Goal: Task Accomplishment & Management: Manage account settings

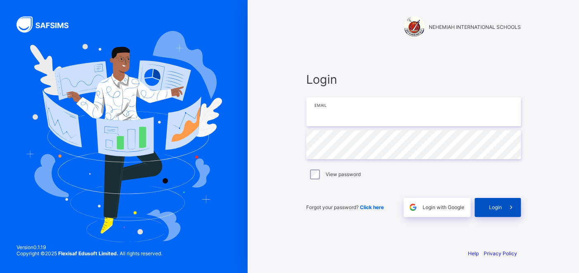
type input "**********"
click at [497, 211] on div "Login" at bounding box center [498, 207] width 46 height 19
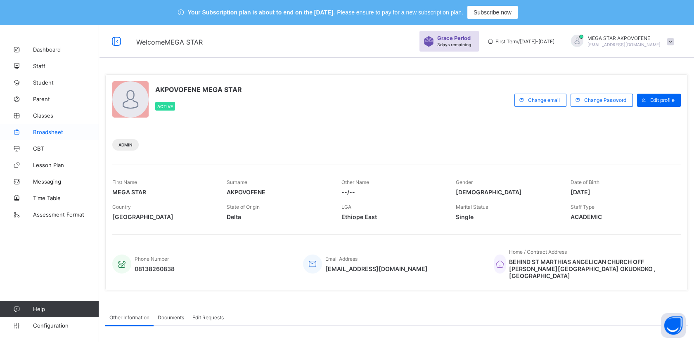
click at [53, 132] on span "Broadsheet" at bounding box center [66, 132] width 66 height 7
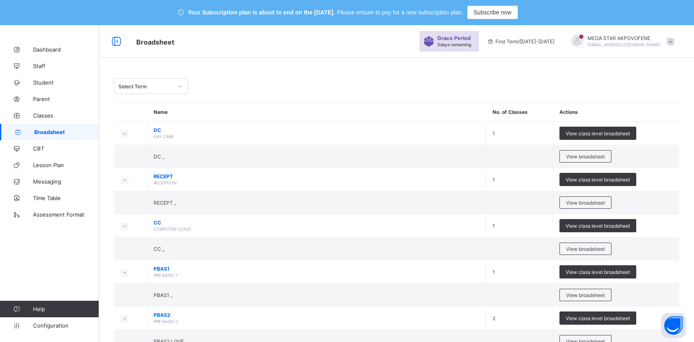
click at [158, 85] on div "Select Term" at bounding box center [146, 86] width 55 height 6
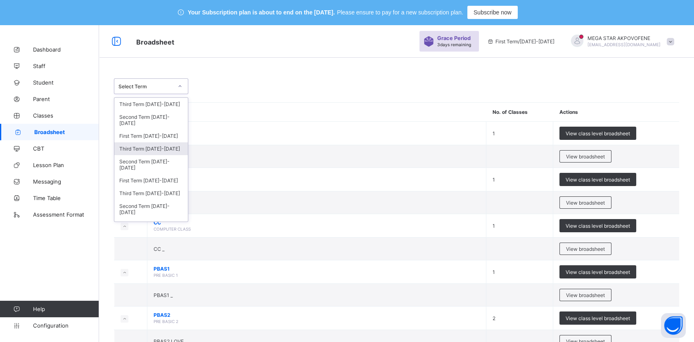
click at [159, 149] on div "Third Term [DATE]-[DATE]" at bounding box center [151, 148] width 74 height 13
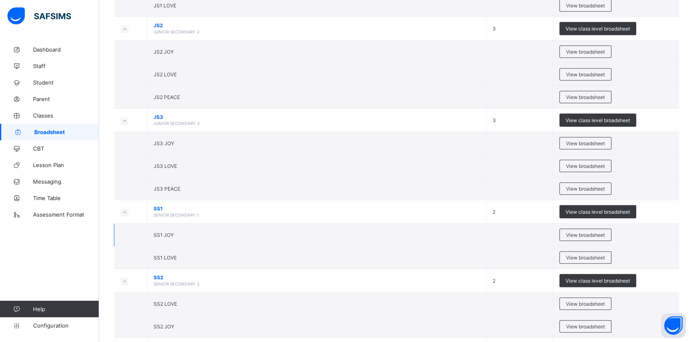
scroll to position [908, 0]
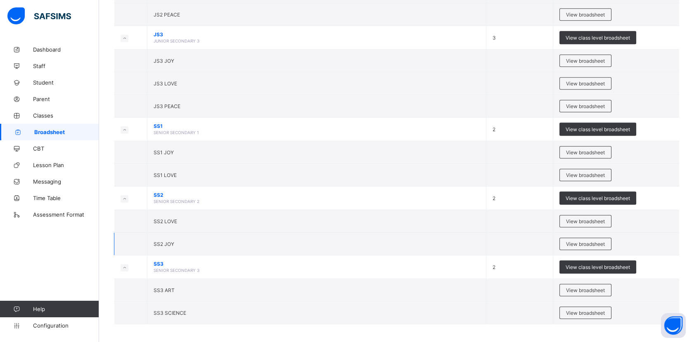
click at [500, 241] on td at bounding box center [519, 244] width 67 height 23
click at [579, 241] on span "View broadsheet" at bounding box center [585, 244] width 39 height 6
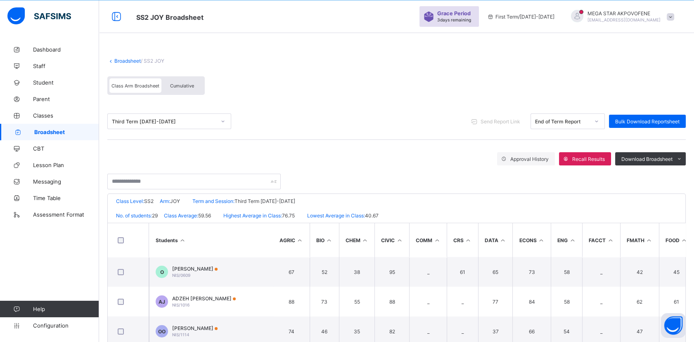
scroll to position [127, 0]
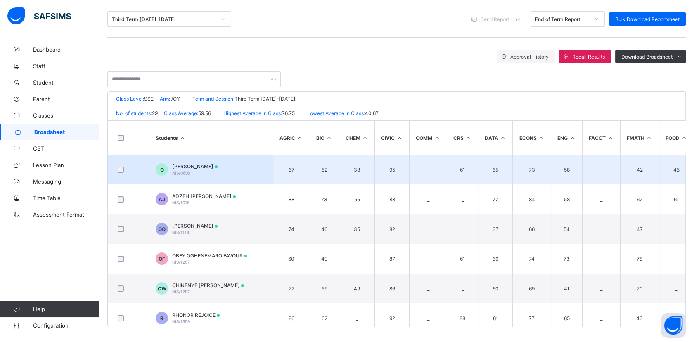
click at [185, 171] on span "NIS/0609" at bounding box center [181, 173] width 18 height 5
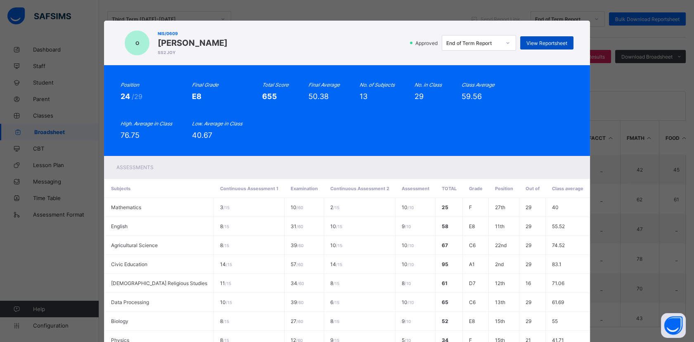
click at [558, 46] on div "View Reportsheet" at bounding box center [546, 42] width 53 height 13
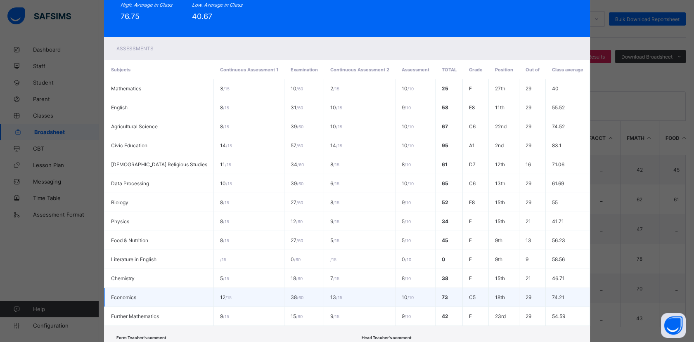
scroll to position [178, 0]
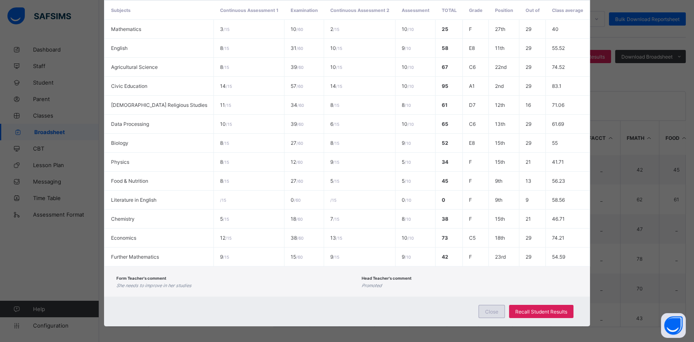
click at [495, 273] on div "Close" at bounding box center [492, 311] width 26 height 13
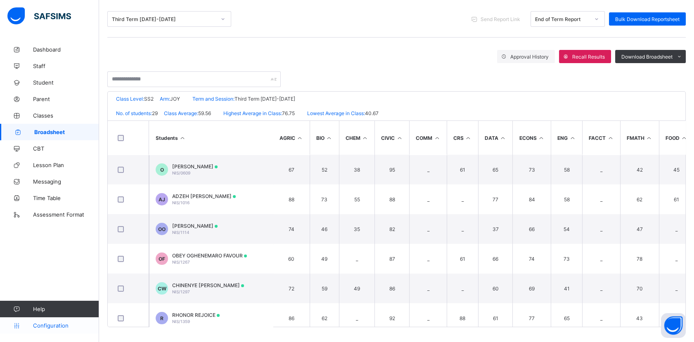
click at [50, 273] on span "Configuration" at bounding box center [66, 325] width 66 height 7
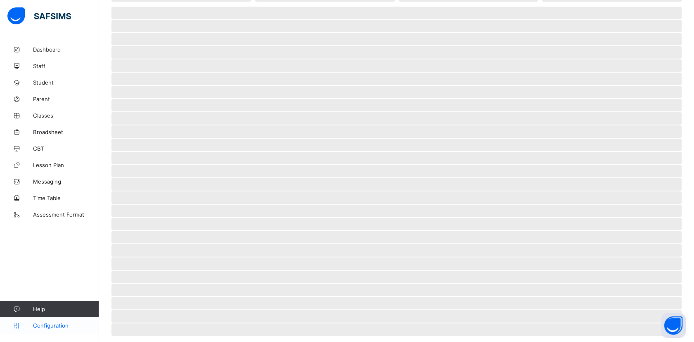
scroll to position [25, 0]
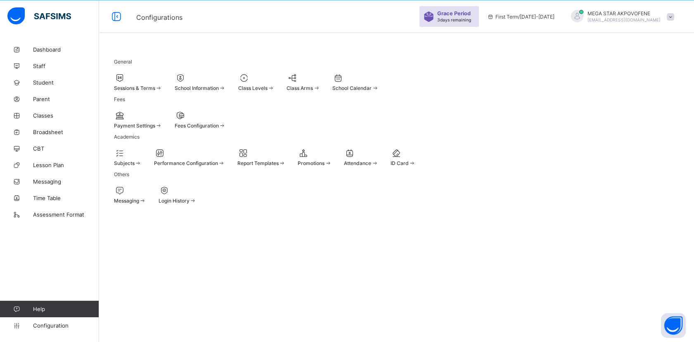
click at [162, 87] on div "Sessions & Terms" at bounding box center [138, 88] width 48 height 6
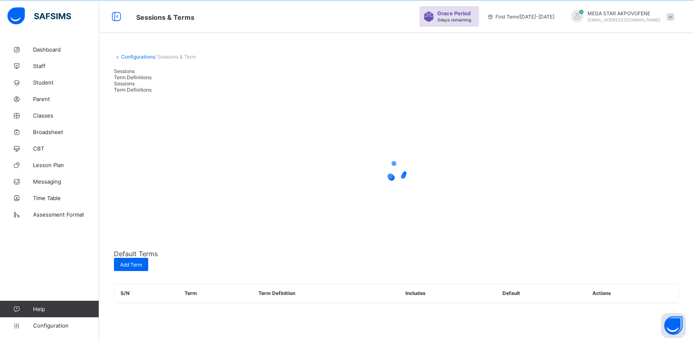
scroll to position [127, 0]
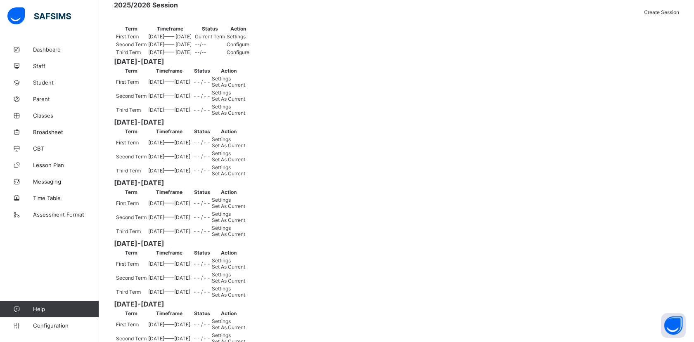
click at [245, 116] on span "Set As Current" at bounding box center [228, 113] width 33 height 6
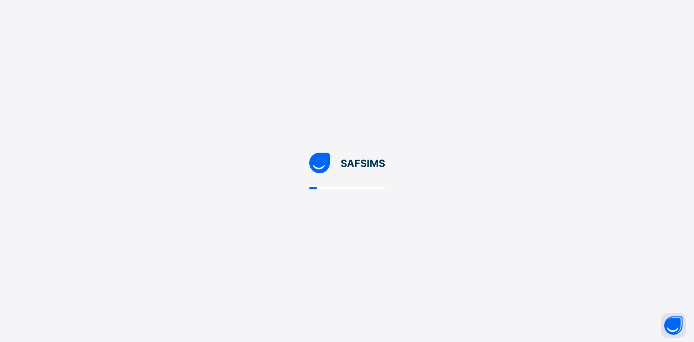
scroll to position [0, 0]
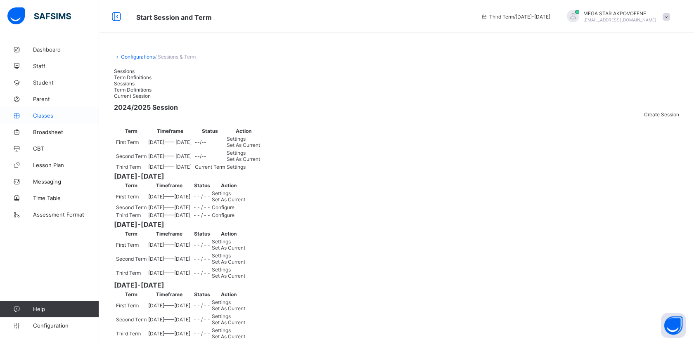
click at [45, 116] on span "Classes" at bounding box center [66, 115] width 66 height 7
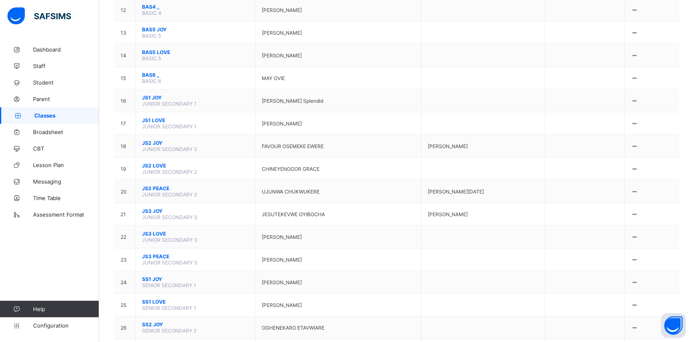
scroll to position [413, 0]
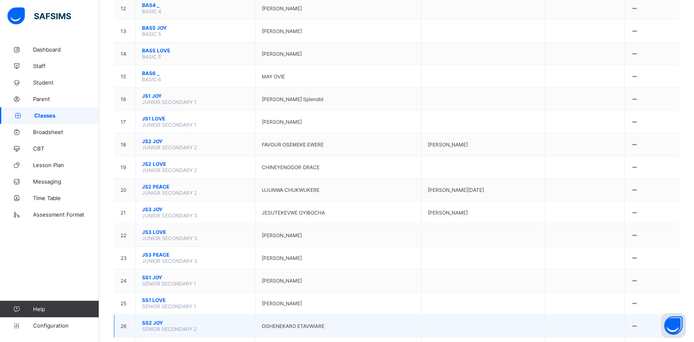
click at [153, 273] on span "SS2 JOY" at bounding box center [195, 323] width 107 height 6
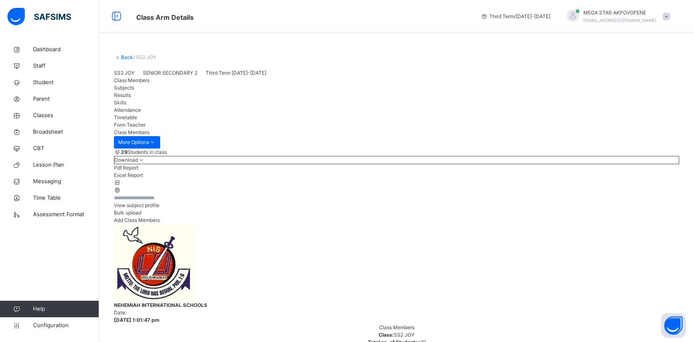
click at [159, 209] on span "View subject profile" at bounding box center [136, 205] width 45 height 6
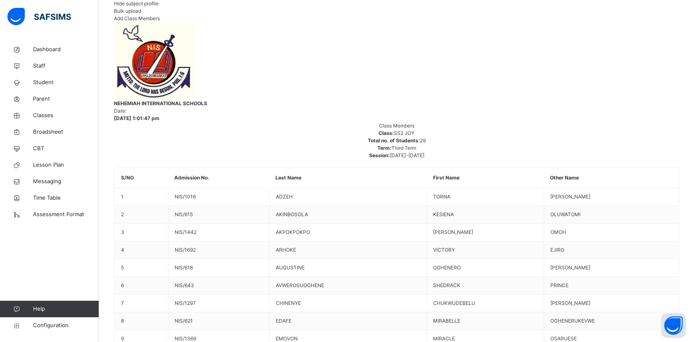
scroll to position [441, 200]
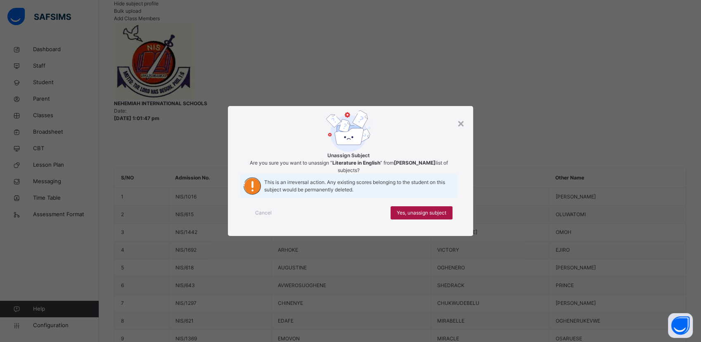
click at [429, 217] on span "Yes, unassign subject" at bounding box center [422, 212] width 50 height 7
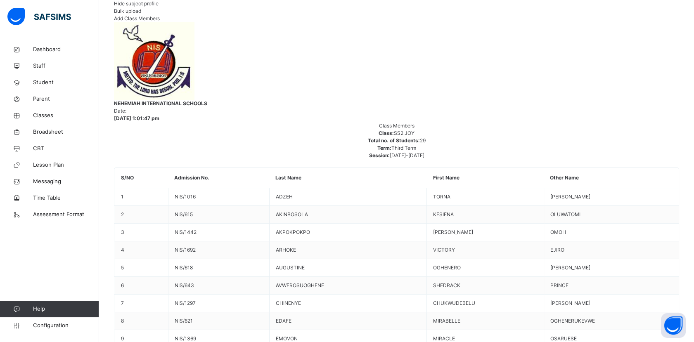
scroll to position [441, 380]
click at [52, 134] on span "Broadsheet" at bounding box center [66, 132] width 66 height 8
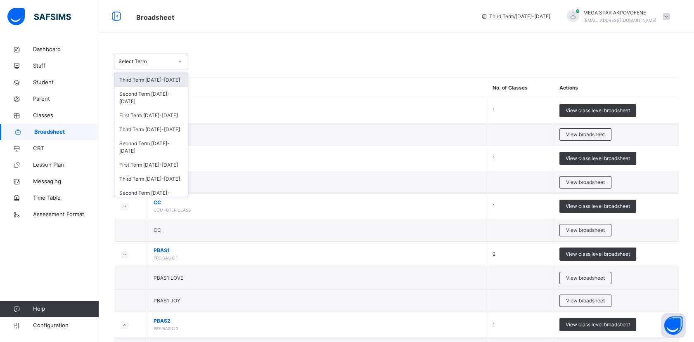
click at [151, 59] on div "Select Term" at bounding box center [146, 61] width 55 height 7
click at [153, 129] on div "Third Term [DATE]-[DATE]" at bounding box center [151, 130] width 74 height 14
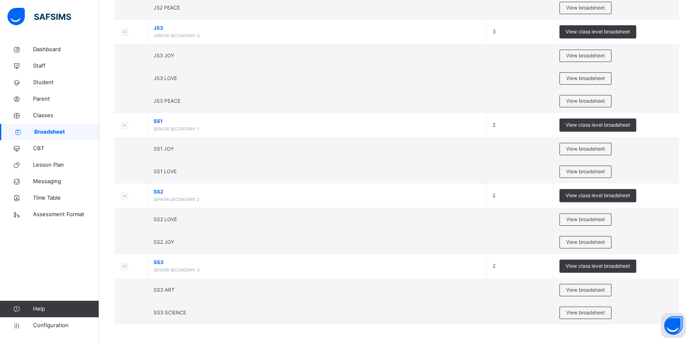
scroll to position [915, 0]
click at [579, 242] on span "View broadsheet" at bounding box center [585, 241] width 39 height 7
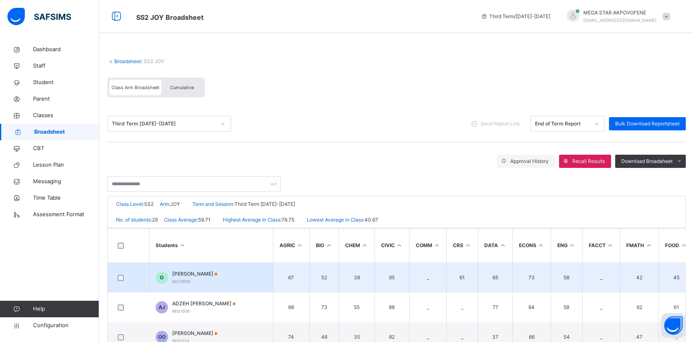
click at [210, 273] on span "[PERSON_NAME]" at bounding box center [194, 273] width 45 height 7
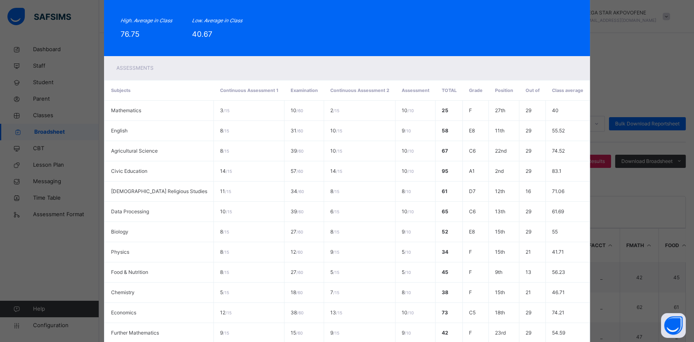
scroll to position [196, 0]
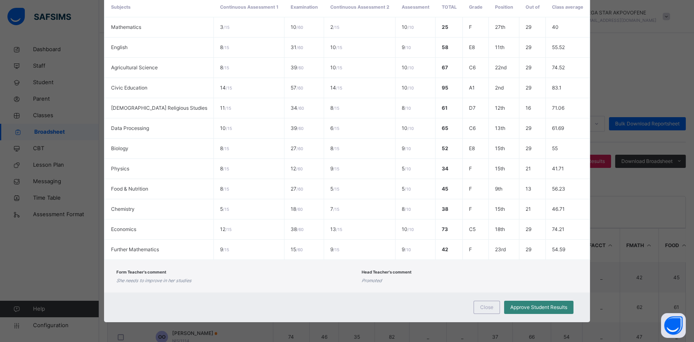
click at [537, 273] on span "Approve Student Results" at bounding box center [538, 307] width 57 height 7
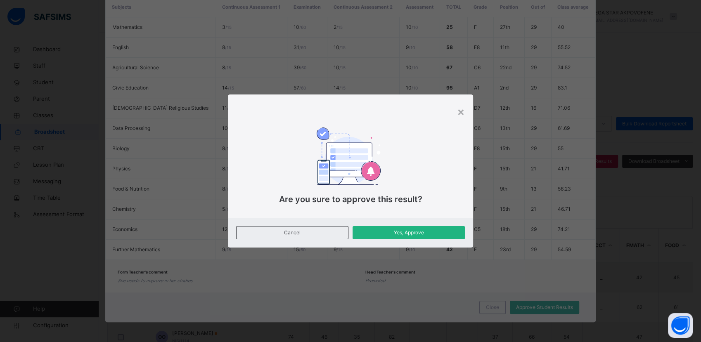
click at [383, 237] on div "Yes, Approve" at bounding box center [409, 232] width 112 height 13
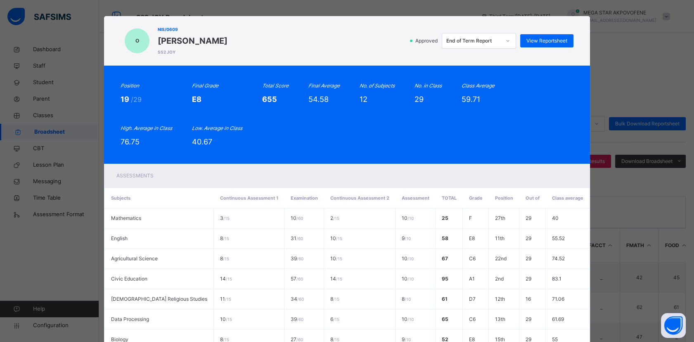
scroll to position [0, 0]
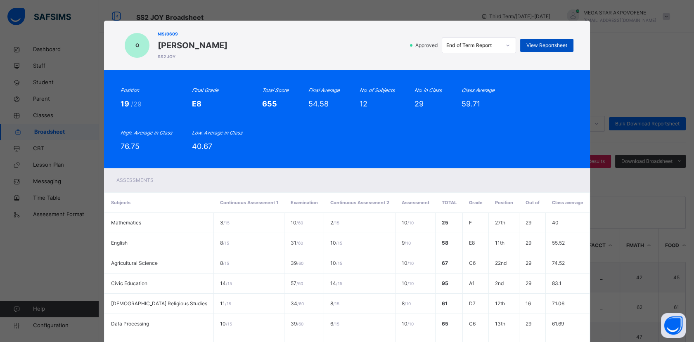
click at [537, 48] on span "View Reportsheet" at bounding box center [546, 45] width 41 height 7
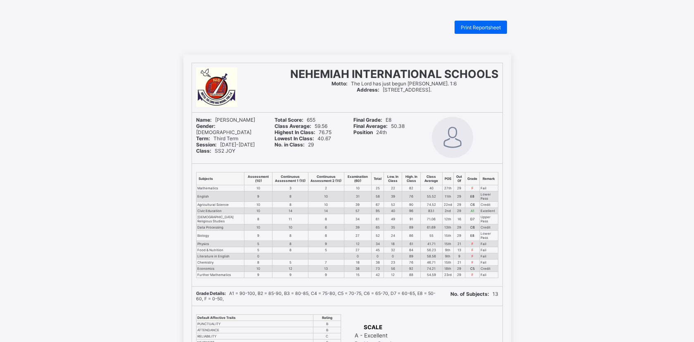
click at [159, 149] on div "NEHEMIAH INTERNATIONAL SCHOOLS Motto: The Lord has just begun Phil. 1:6 Address…" at bounding box center [347, 284] width 694 height 458
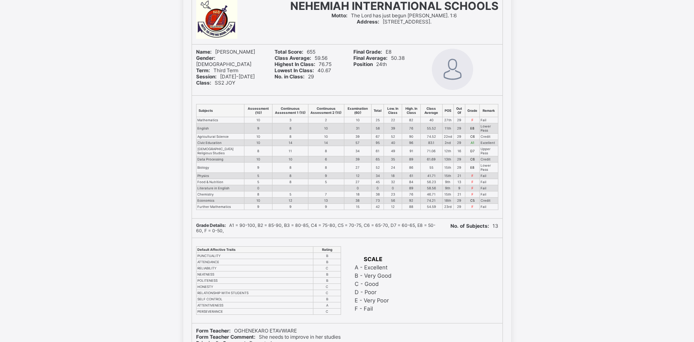
scroll to position [46, 0]
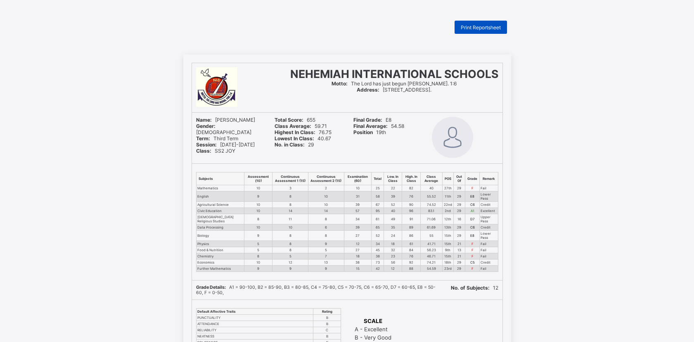
click at [502, 32] on div "Print Reportsheet" at bounding box center [481, 27] width 52 height 13
